Goal: Transaction & Acquisition: Purchase product/service

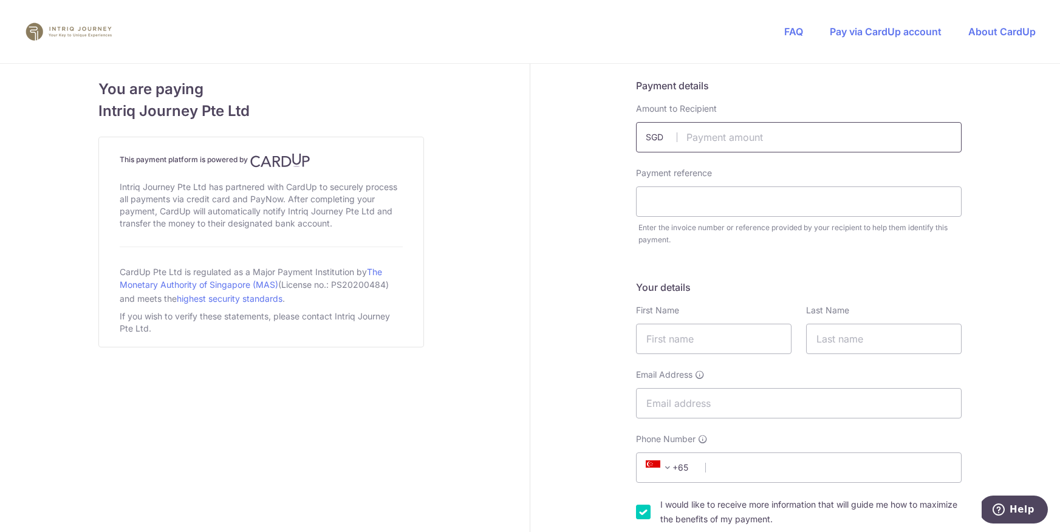
click at [709, 140] on input "text" at bounding box center [799, 137] width 326 height 30
type input "4452.00"
click at [694, 206] on input "text" at bounding box center [799, 201] width 326 height 30
type input "Invoice 5023"
type input "[PERSON_NAME]"
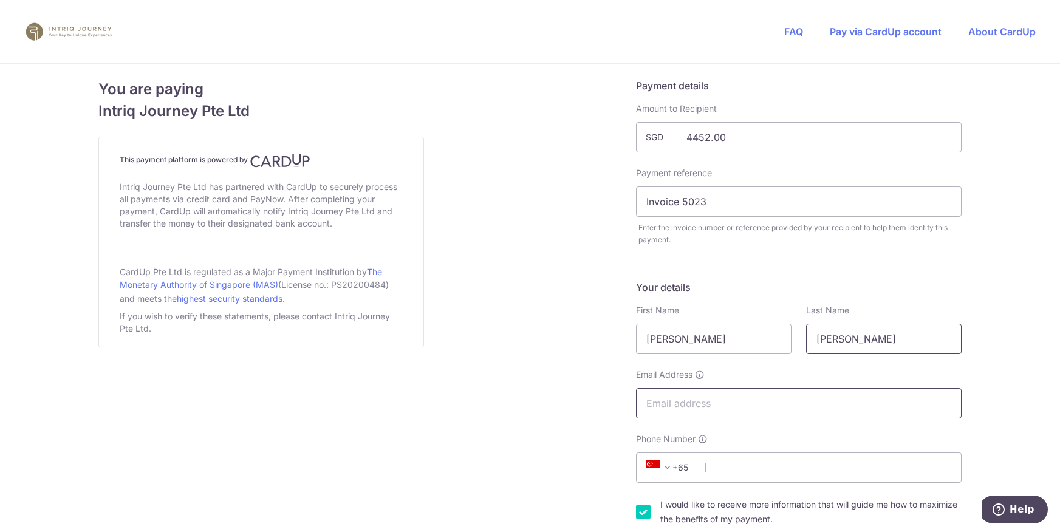
type input "[PERSON_NAME]"
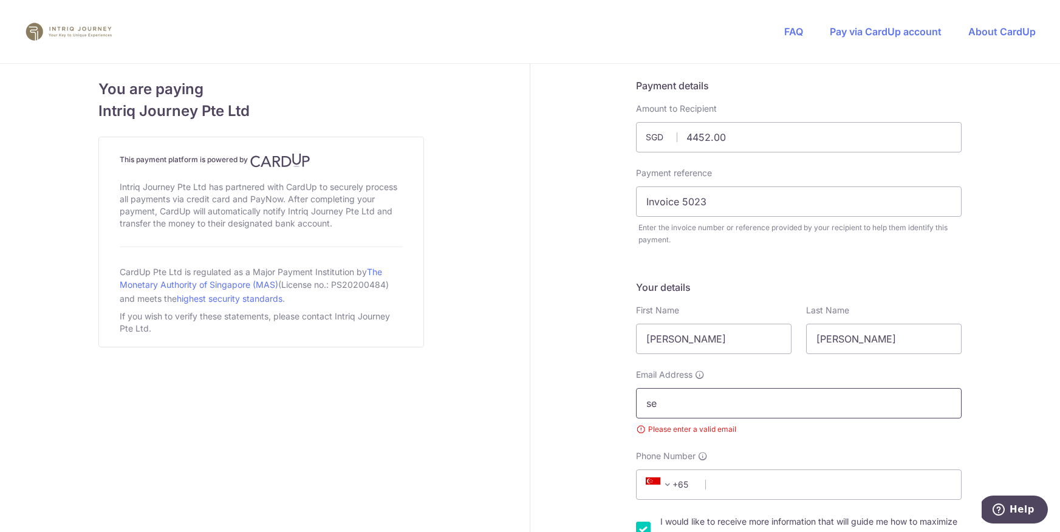
type input "[EMAIL_ADDRESS][DOMAIN_NAME]"
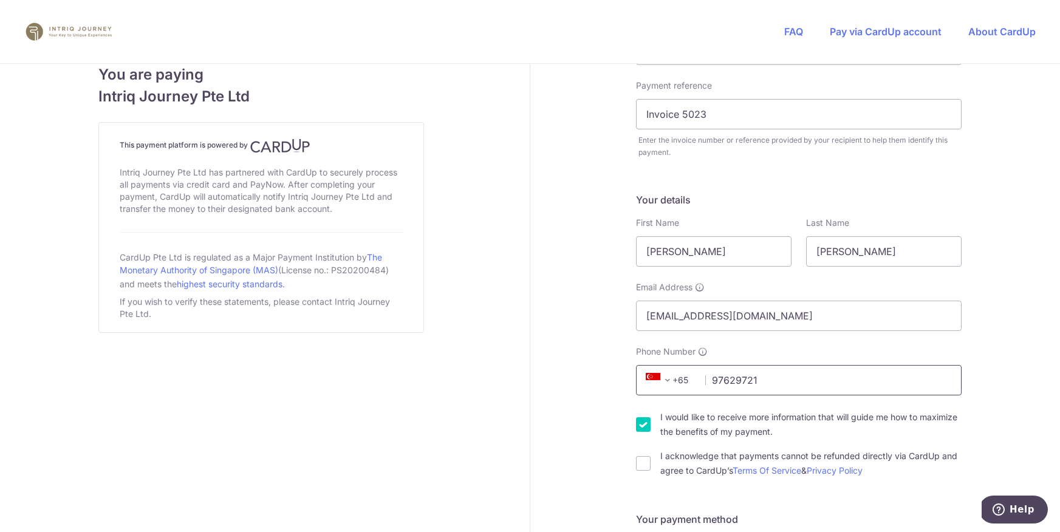
scroll to position [456, 0]
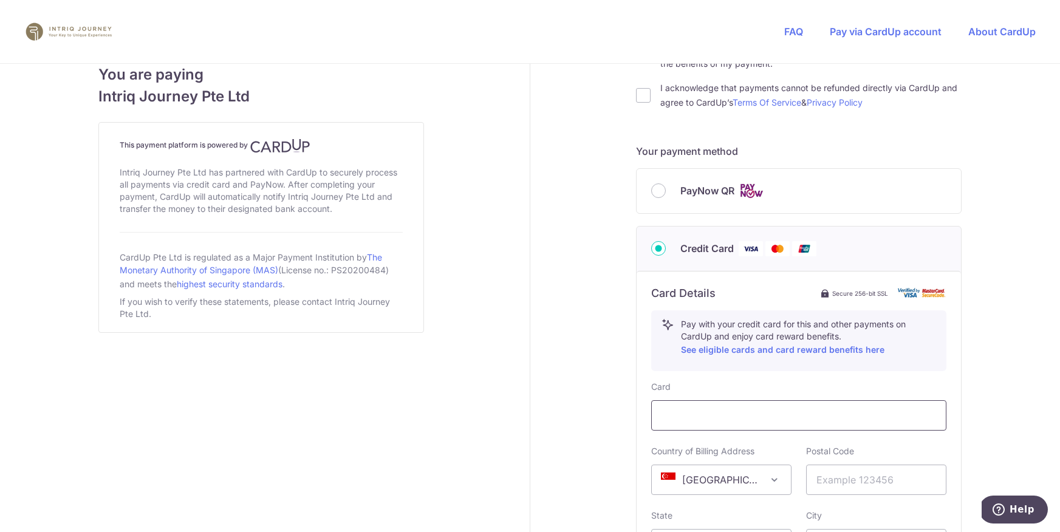
type input "97629721"
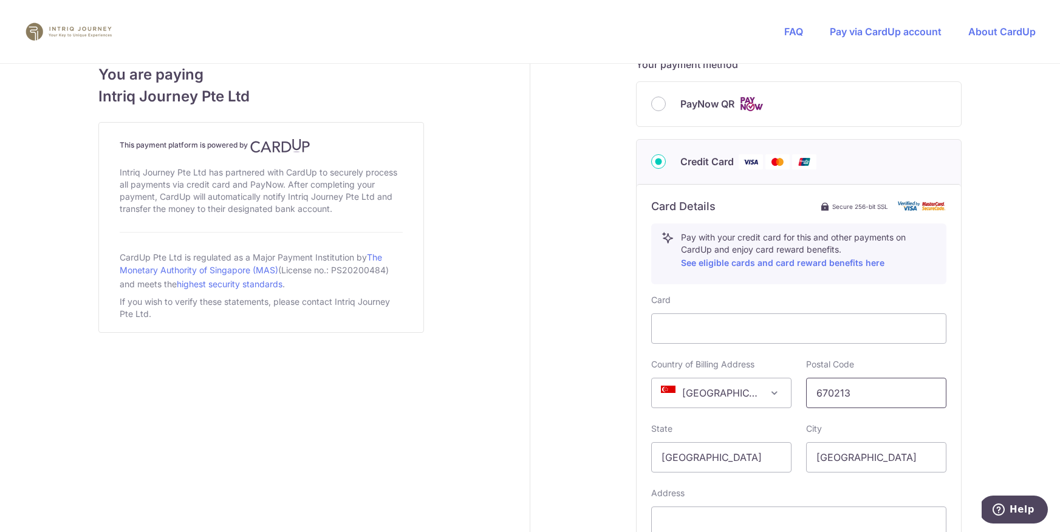
scroll to position [620, 0]
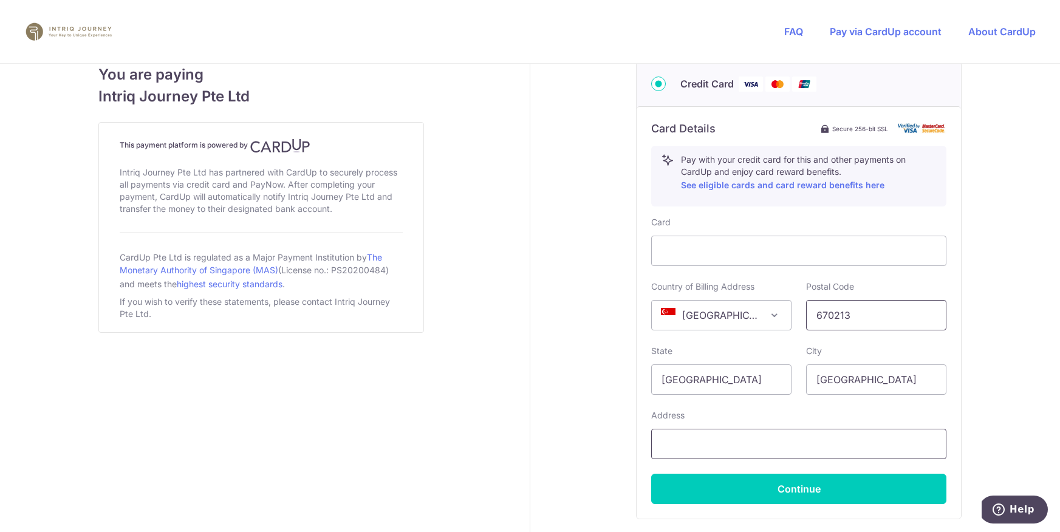
type input "670213"
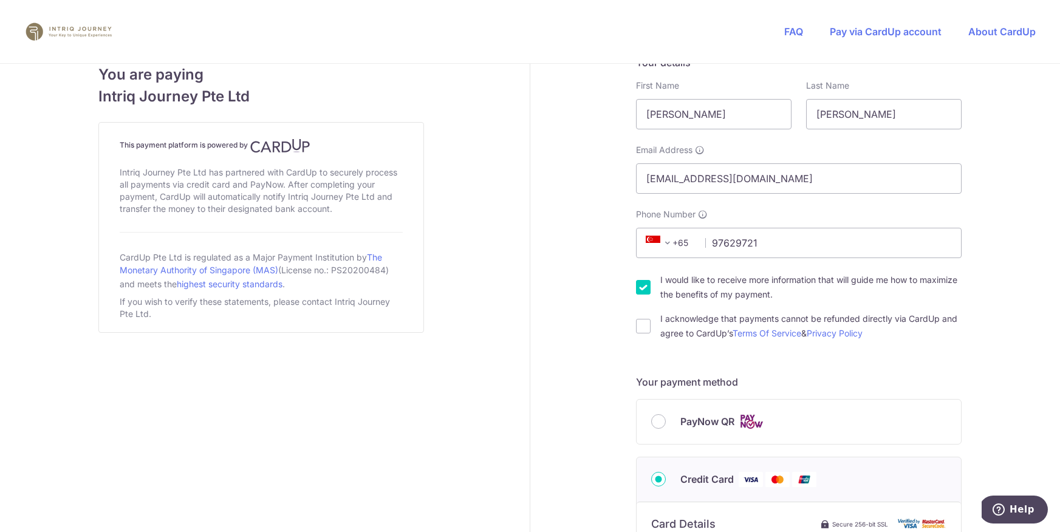
scroll to position [233, 0]
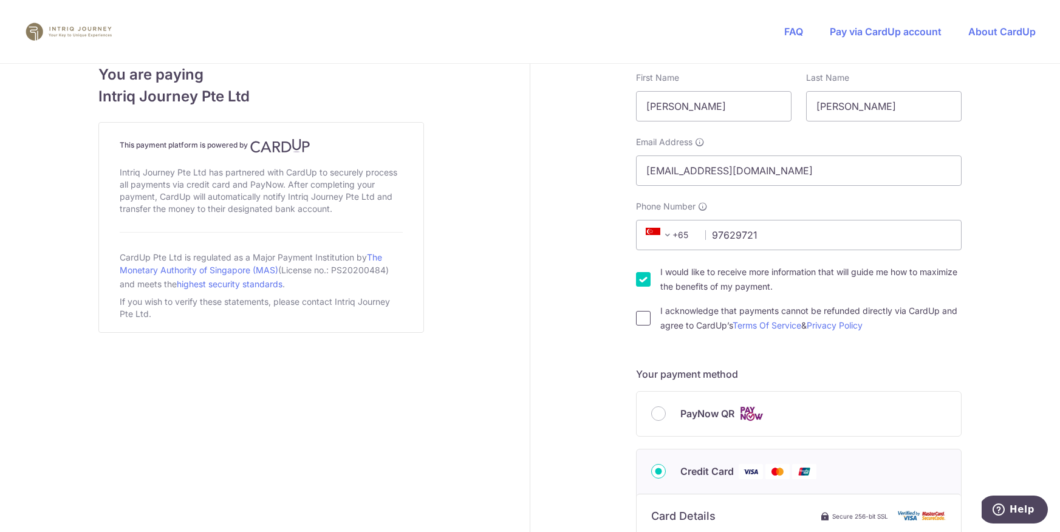
type input "Blk [STREET_ADDRESS]"
click at [639, 323] on input "I acknowledge that payments cannot be refunded directly via CardUp and agree to…" at bounding box center [643, 318] width 15 height 15
checkbox input "true"
click at [641, 278] on input "I would like to receive more information that will guide me how to maximize the…" at bounding box center [643, 279] width 15 height 15
checkbox input "false"
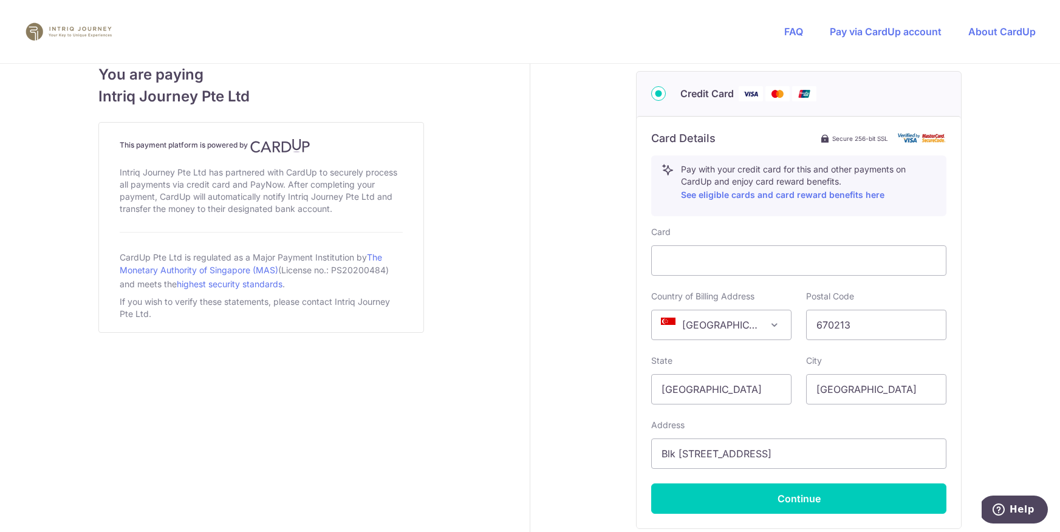
scroll to position [706, 0]
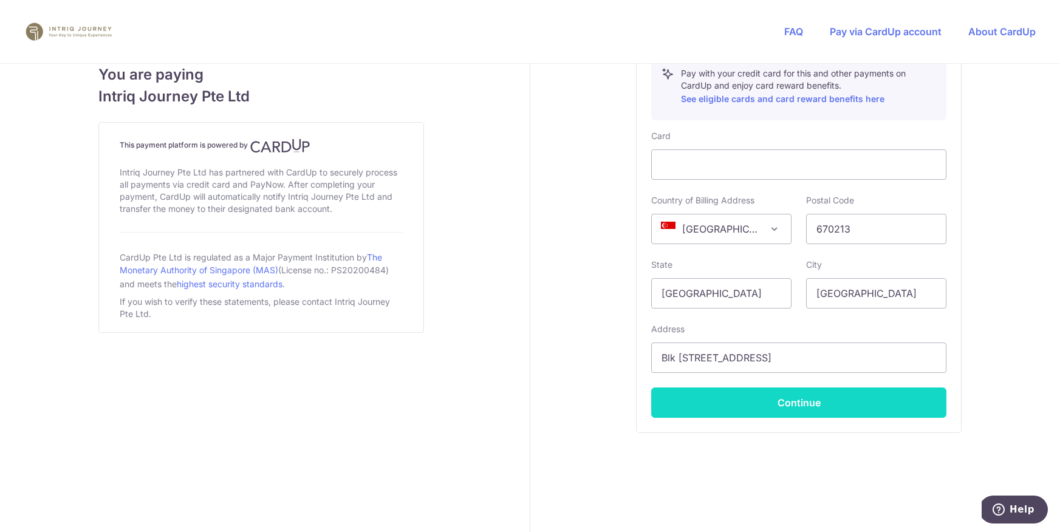
click at [773, 406] on button "Continue" at bounding box center [798, 402] width 295 height 30
type input "**** 1217"
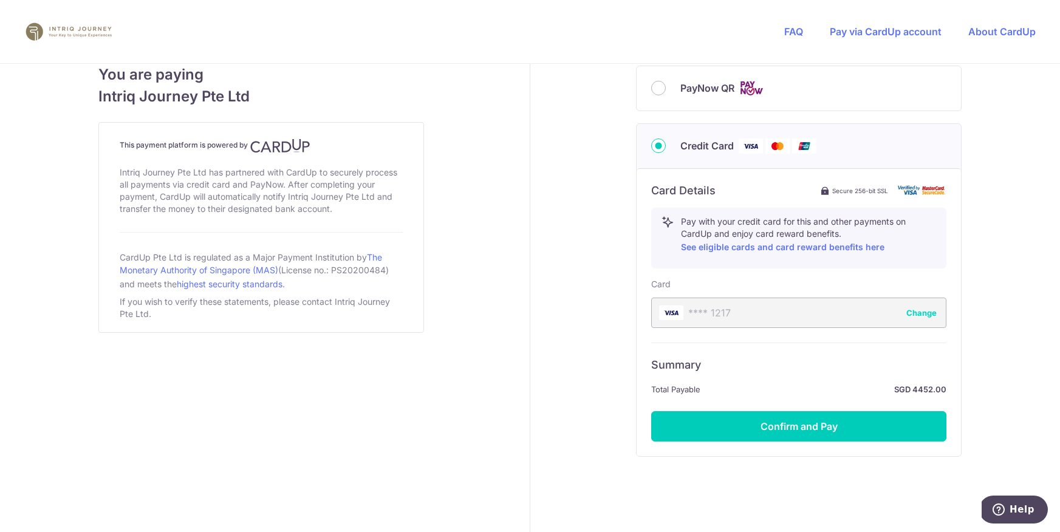
scroll to position [586, 0]
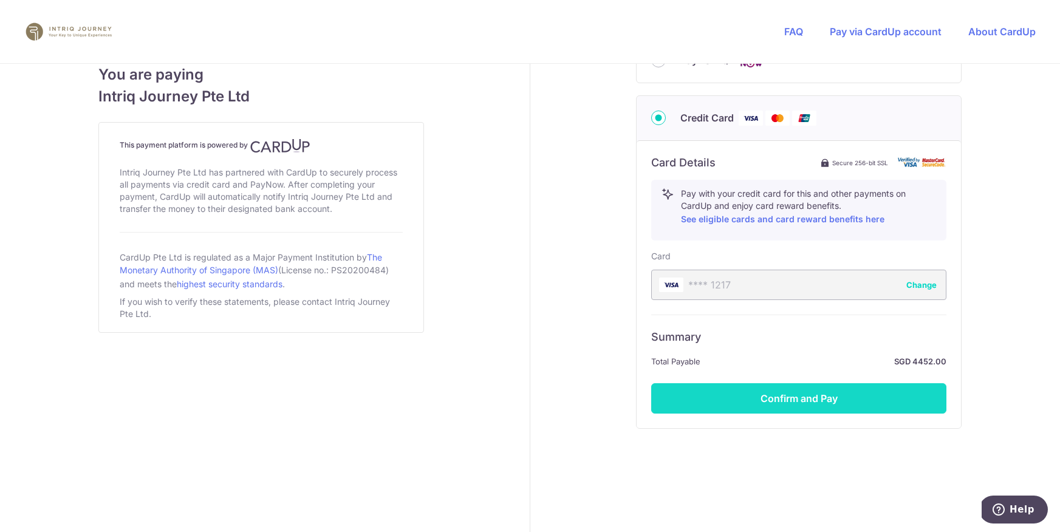
click at [771, 403] on button "Confirm and Pay" at bounding box center [798, 398] width 295 height 30
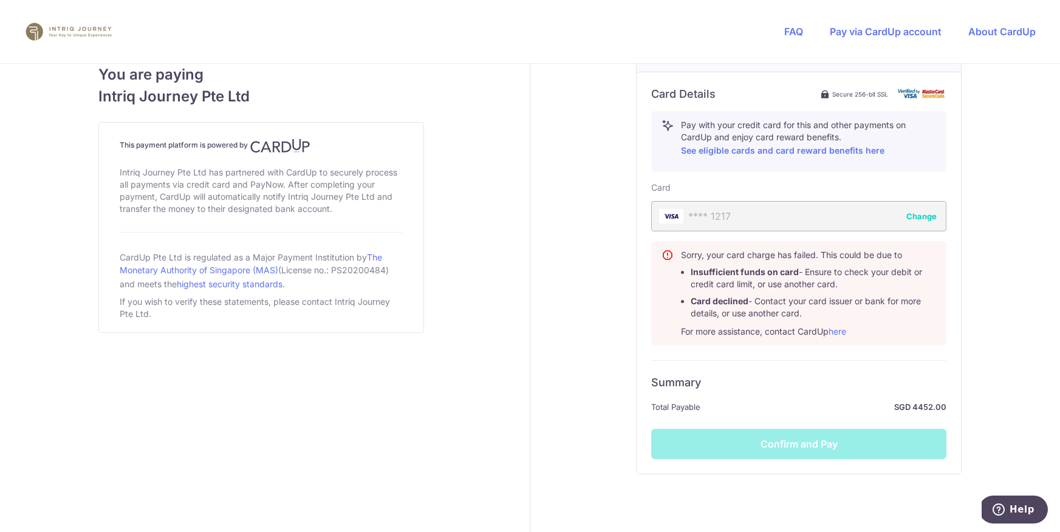
scroll to position [657, 0]
click at [796, 451] on div "Summary Total Payable SGD 4452.00 Confirm and Pay" at bounding box center [798, 407] width 295 height 99
click at [806, 445] on div "Summary Total Payable SGD 4452.00 Confirm and Pay" at bounding box center [798, 407] width 295 height 99
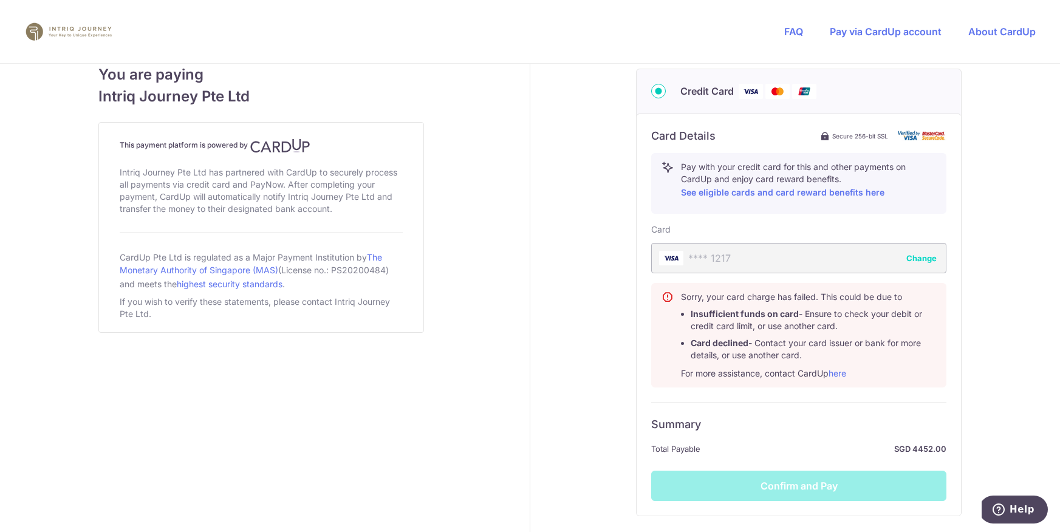
scroll to position [700, 0]
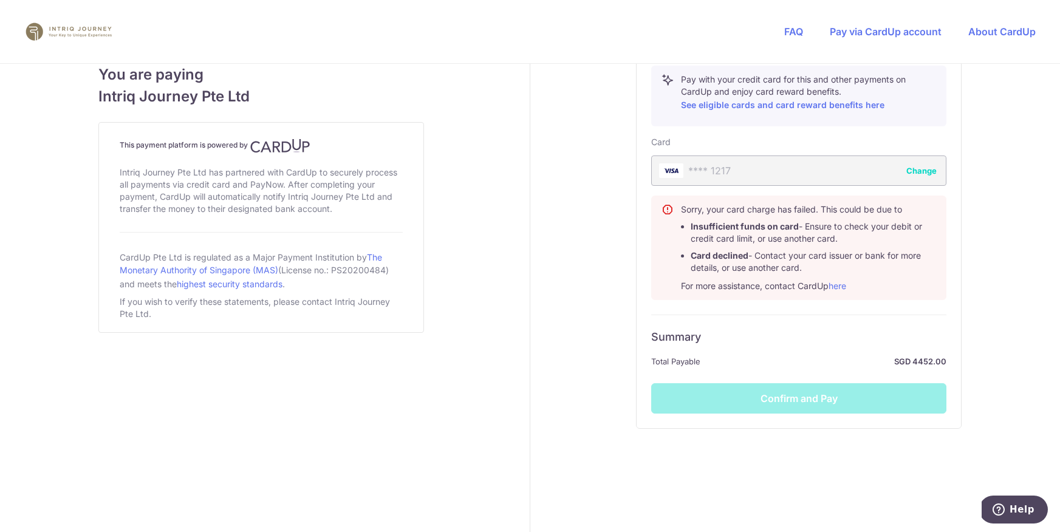
click at [818, 405] on div "Summary Total Payable SGD 4452.00 Confirm and Pay" at bounding box center [798, 364] width 295 height 99
click at [665, 209] on icon at bounding box center [667, 247] width 12 height 89
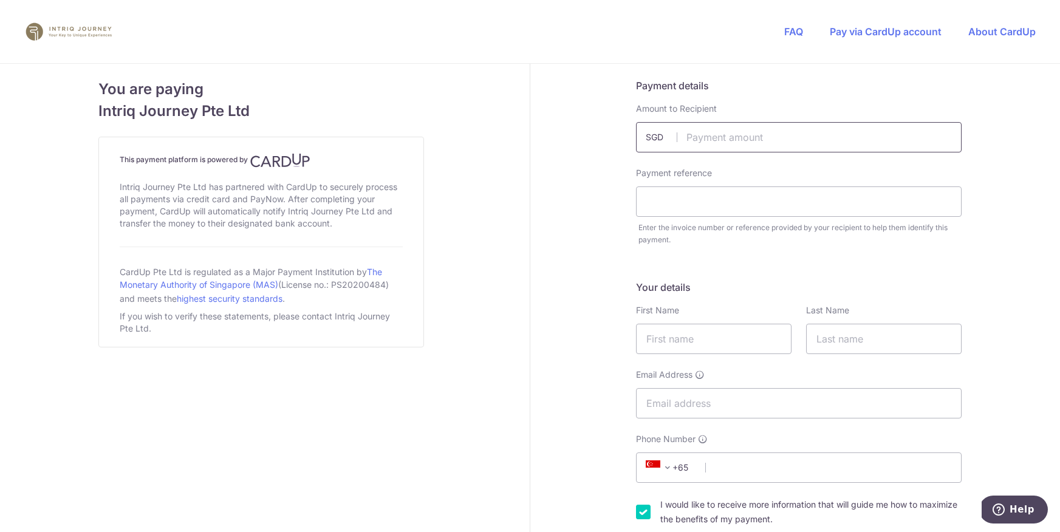
click at [703, 134] on input "text" at bounding box center [799, 137] width 326 height 30
type input "4452.00"
click at [690, 205] on input "text" at bounding box center [799, 201] width 326 height 30
type input "Invoice 5023"
type input "[PERSON_NAME]"
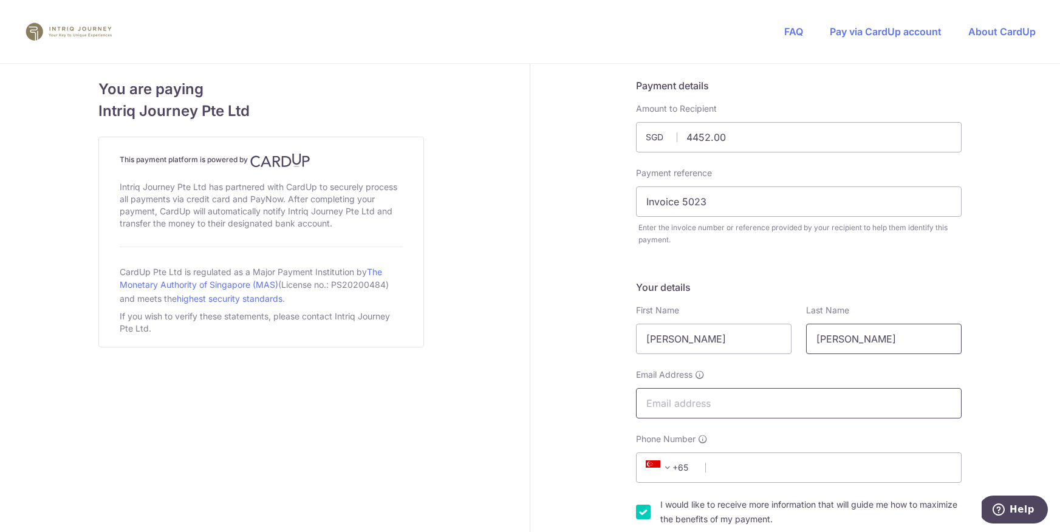
type input "[PERSON_NAME]"
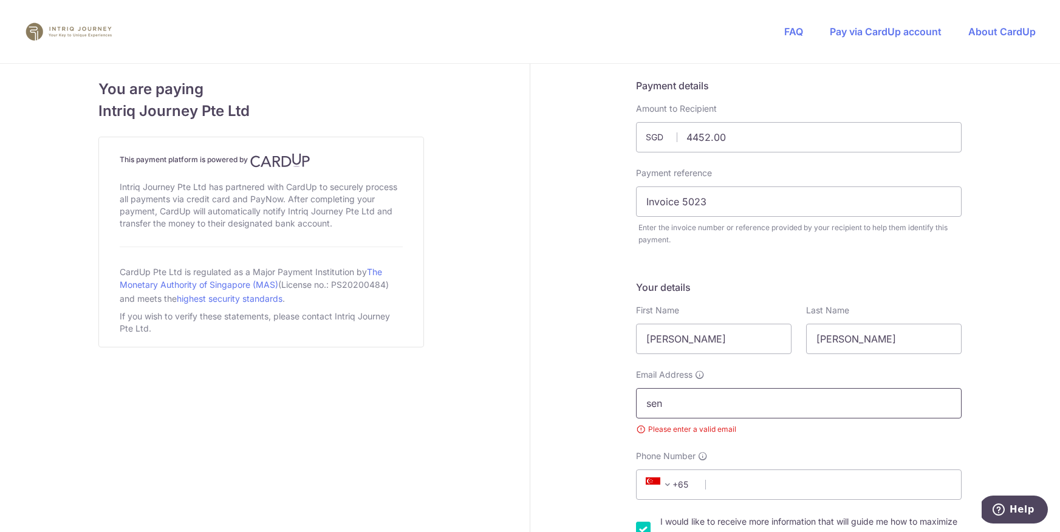
type input "[EMAIL_ADDRESS][DOMAIN_NAME]"
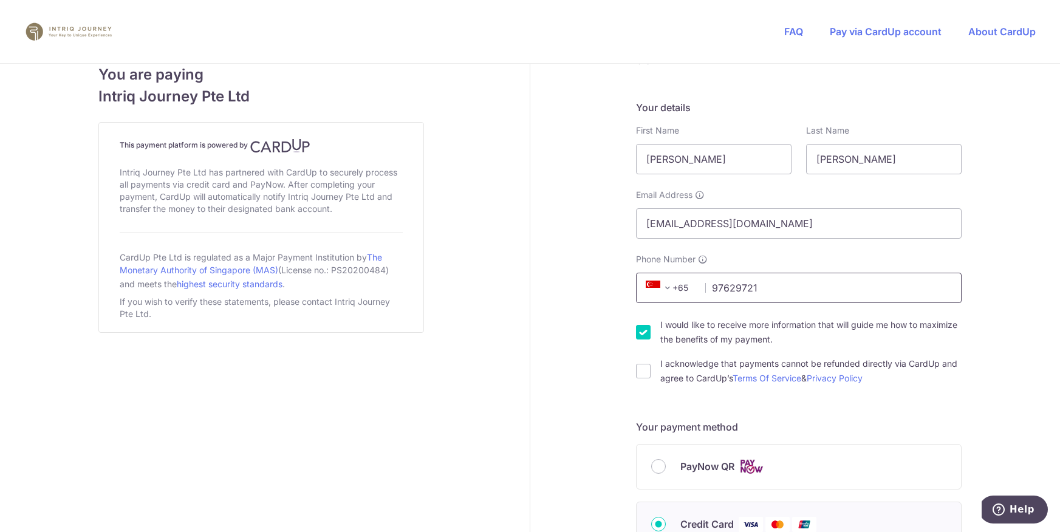
scroll to position [260, 0]
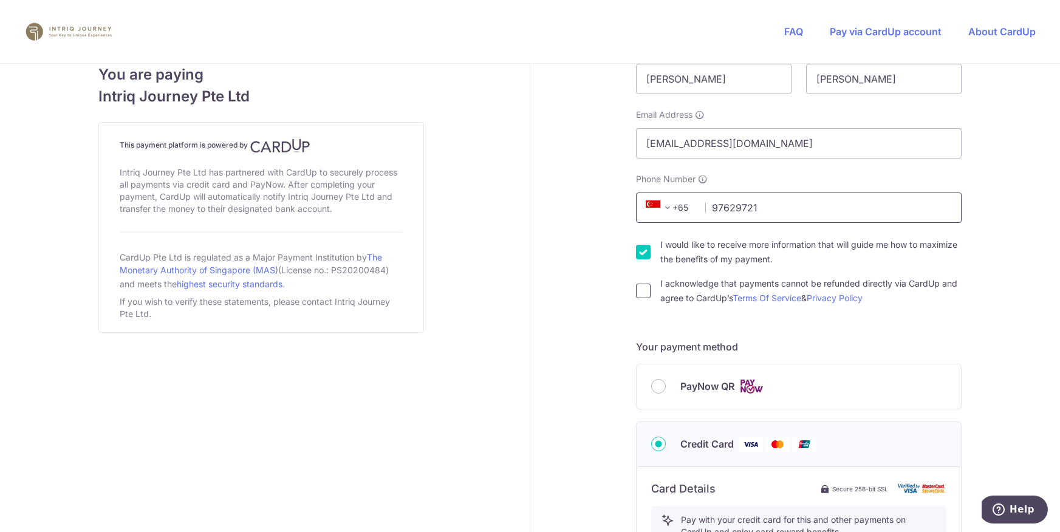
type input "97629721"
click at [640, 294] on input "I acknowledge that payments cannot be refunded directly via CardUp and agree to…" at bounding box center [643, 291] width 15 height 15
checkbox input "true"
click at [643, 257] on input "I would like to receive more information that will guide me how to maximize the…" at bounding box center [643, 252] width 15 height 15
checkbox input "false"
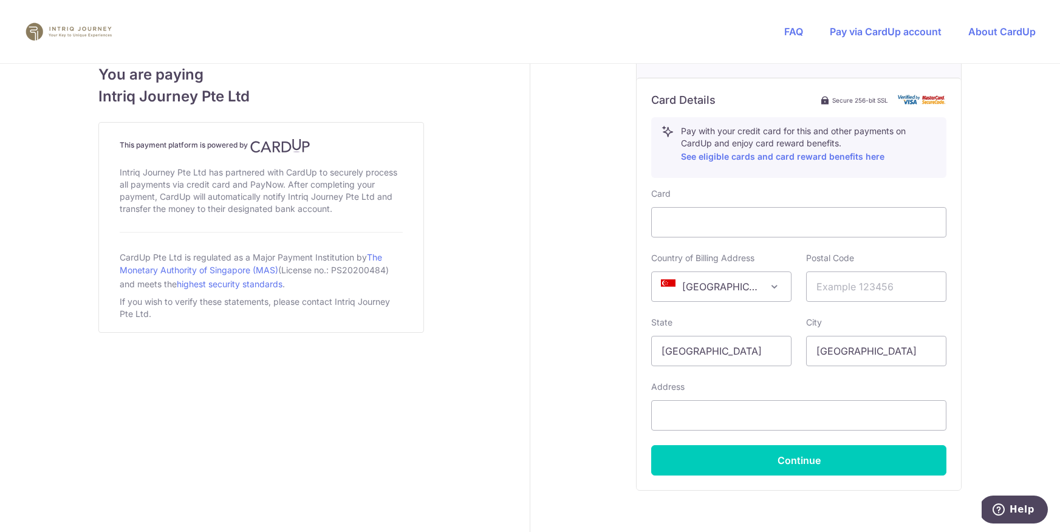
scroll to position [672, 0]
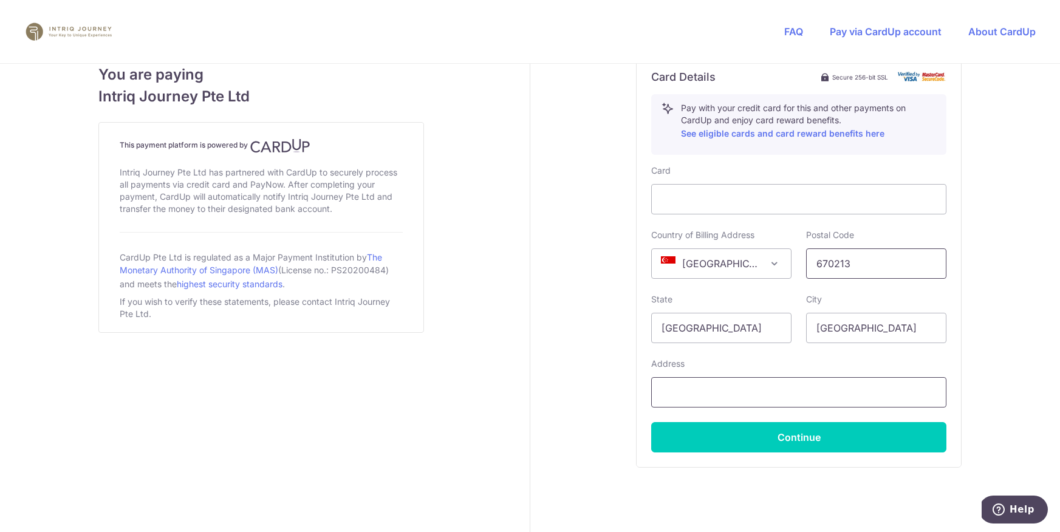
type input "670213"
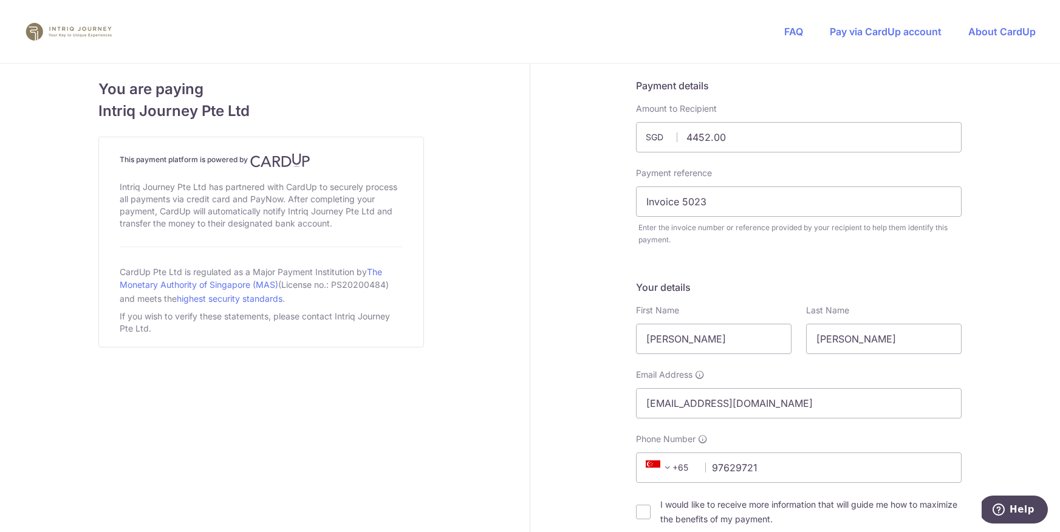
scroll to position [711, 0]
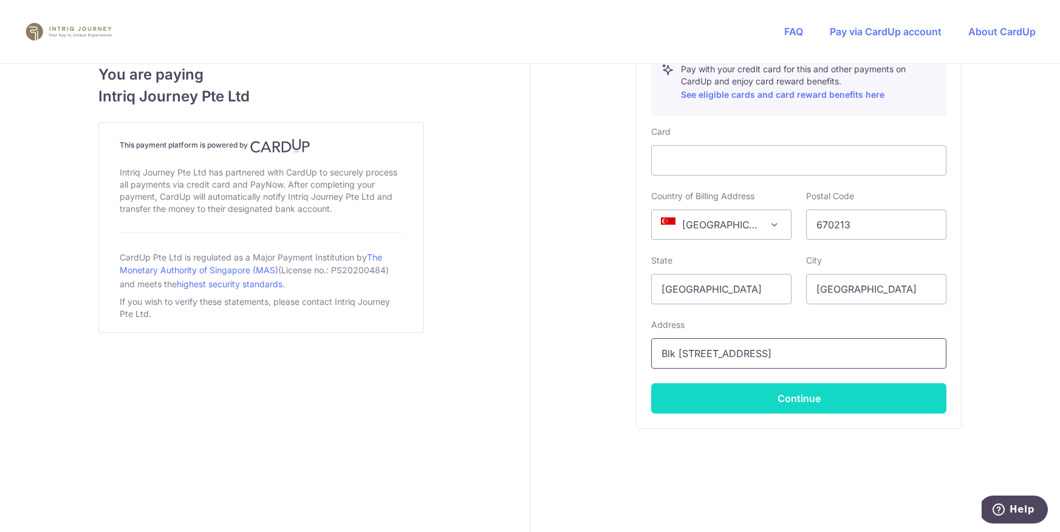
type input "Blk [STREET_ADDRESS]"
click at [797, 400] on button "Continue" at bounding box center [798, 398] width 295 height 30
type input "**** 1217"
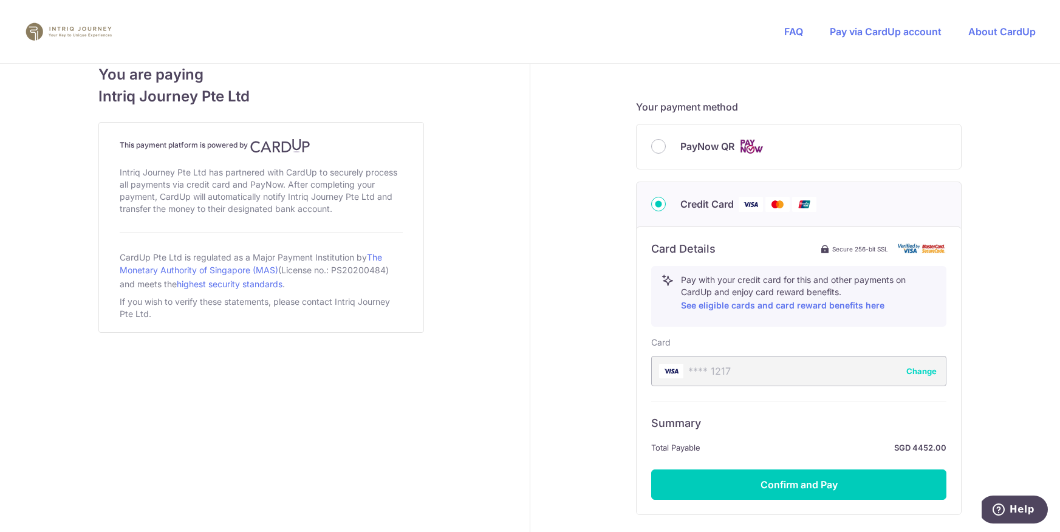
scroll to position [586, 0]
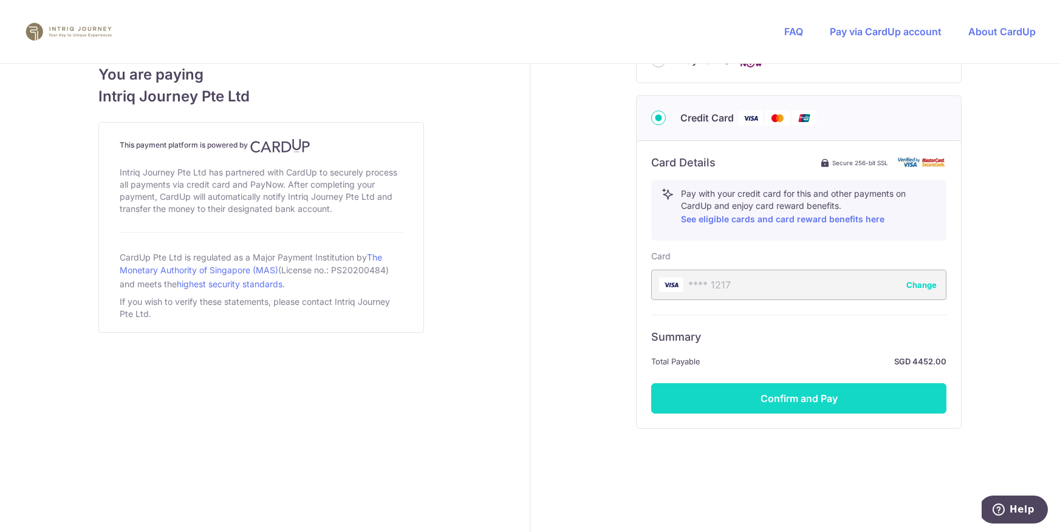
click at [787, 404] on button "Confirm and Pay" at bounding box center [798, 398] width 295 height 30
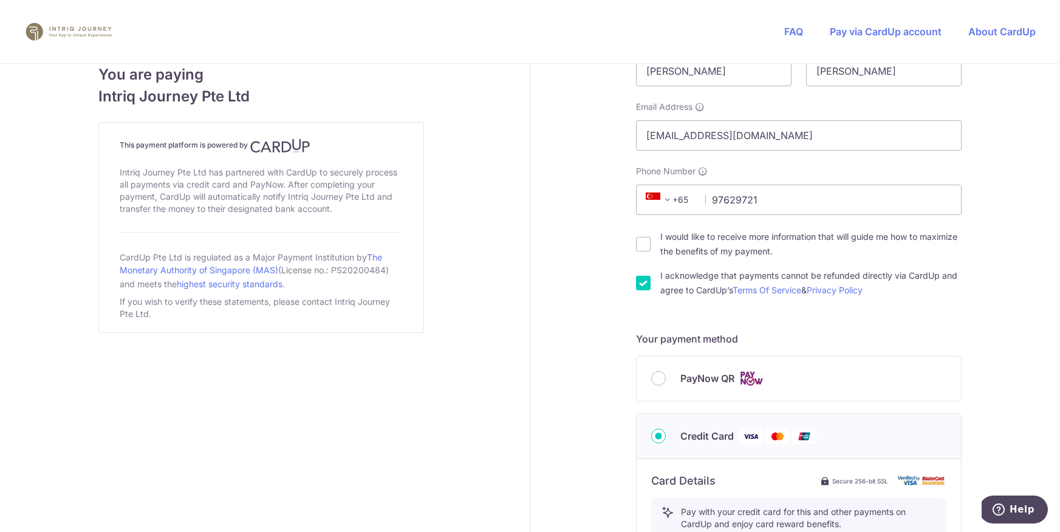
scroll to position [519, 0]
